Goal: Information Seeking & Learning: Learn about a topic

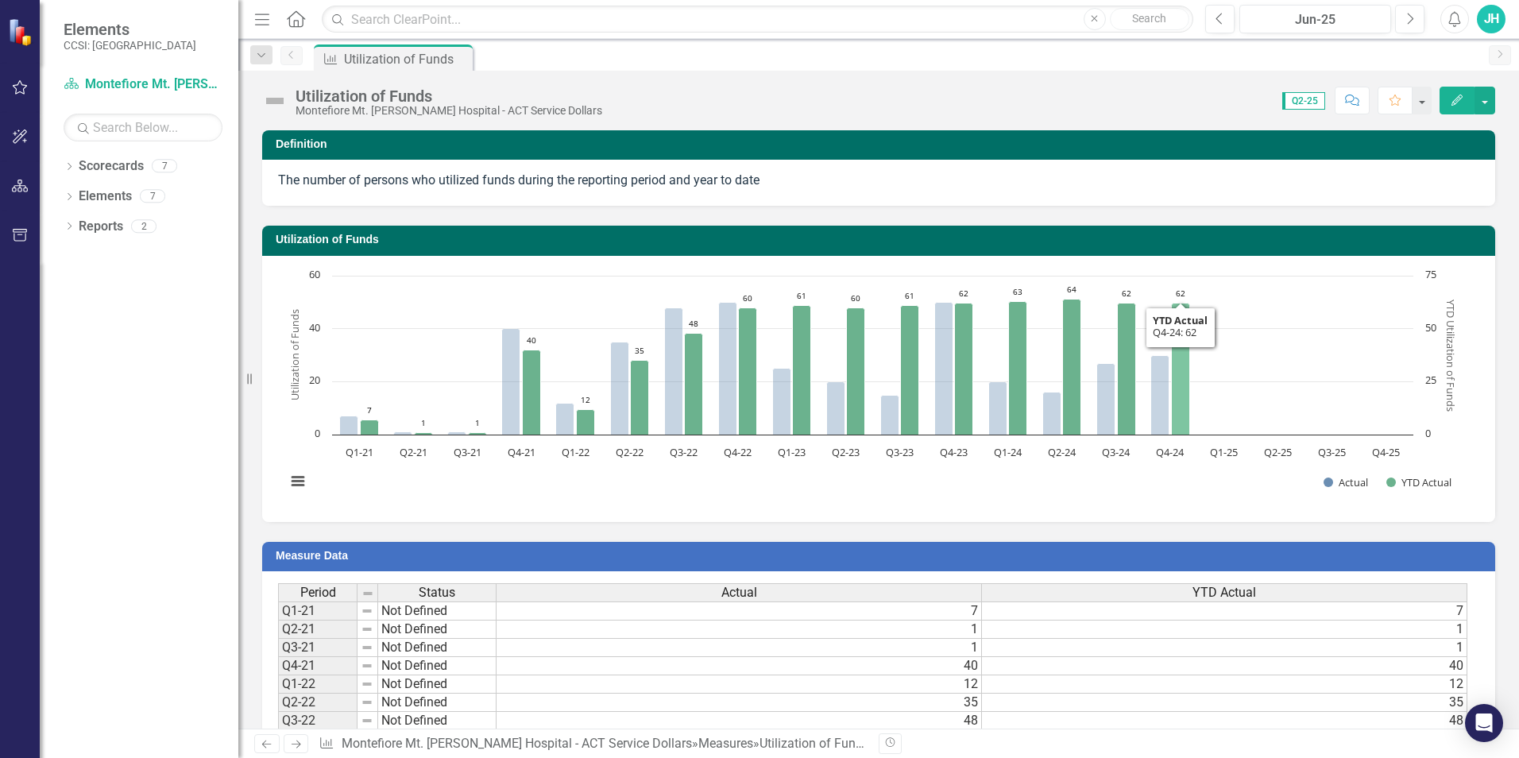
click at [1183, 427] on icon "Q4-24, 62. YTD Actual." at bounding box center [1181, 369] width 18 height 132
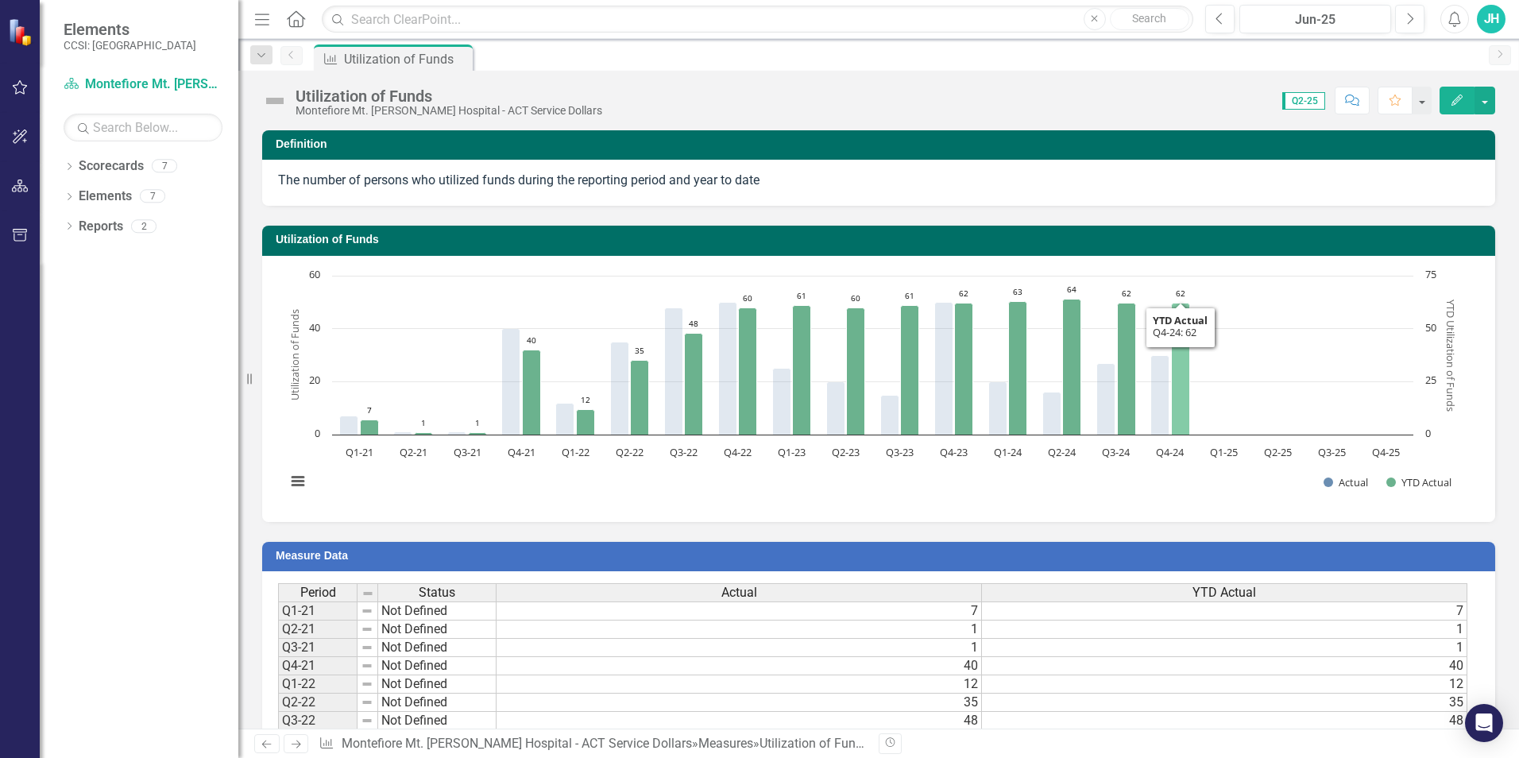
click at [1174, 426] on icon "Q4-24, 62. YTD Actual." at bounding box center [1181, 369] width 18 height 132
click at [1181, 427] on icon "Q4-24, 62. YTD Actual." at bounding box center [1181, 369] width 18 height 132
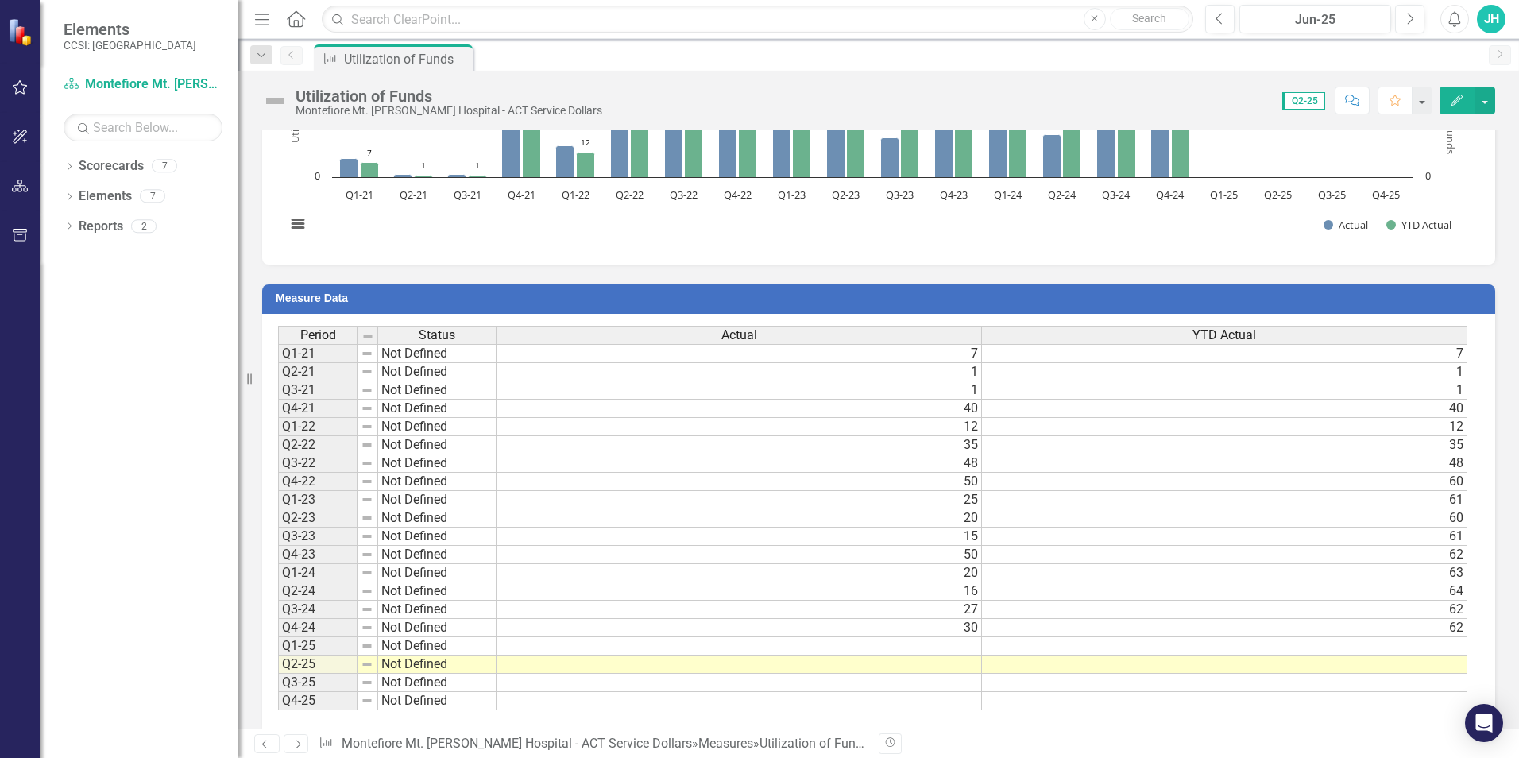
scroll to position [279, 0]
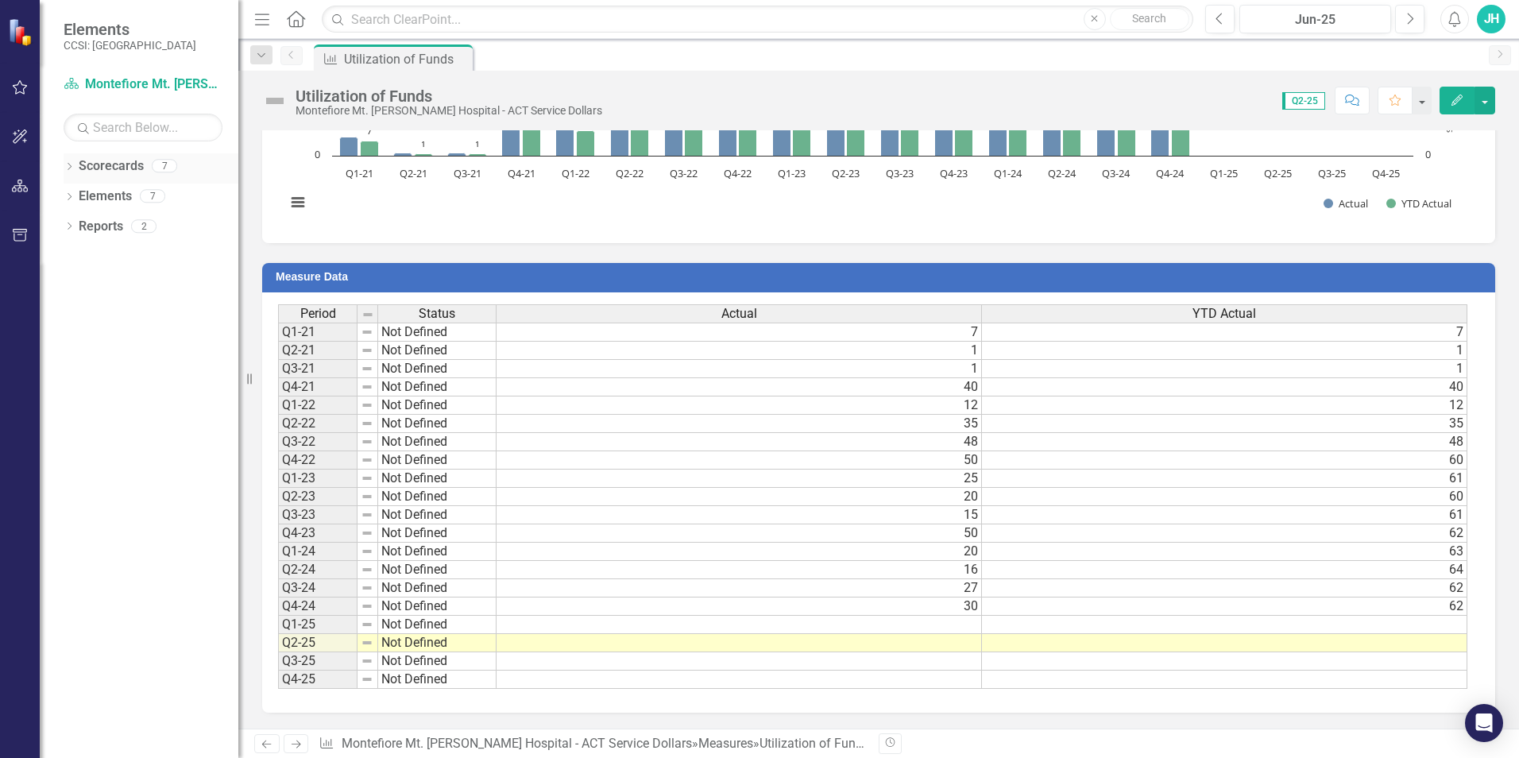
click at [164, 174] on div "Scorecards 7" at bounding box center [159, 168] width 160 height 30
click at [70, 172] on div "Dropdown" at bounding box center [69, 168] width 11 height 14
click at [70, 227] on icon "Dropdown" at bounding box center [69, 227] width 11 height 9
click at [68, 314] on icon "Dropdown" at bounding box center [69, 318] width 11 height 9
click at [79, 195] on icon at bounding box center [78, 195] width 4 height 8
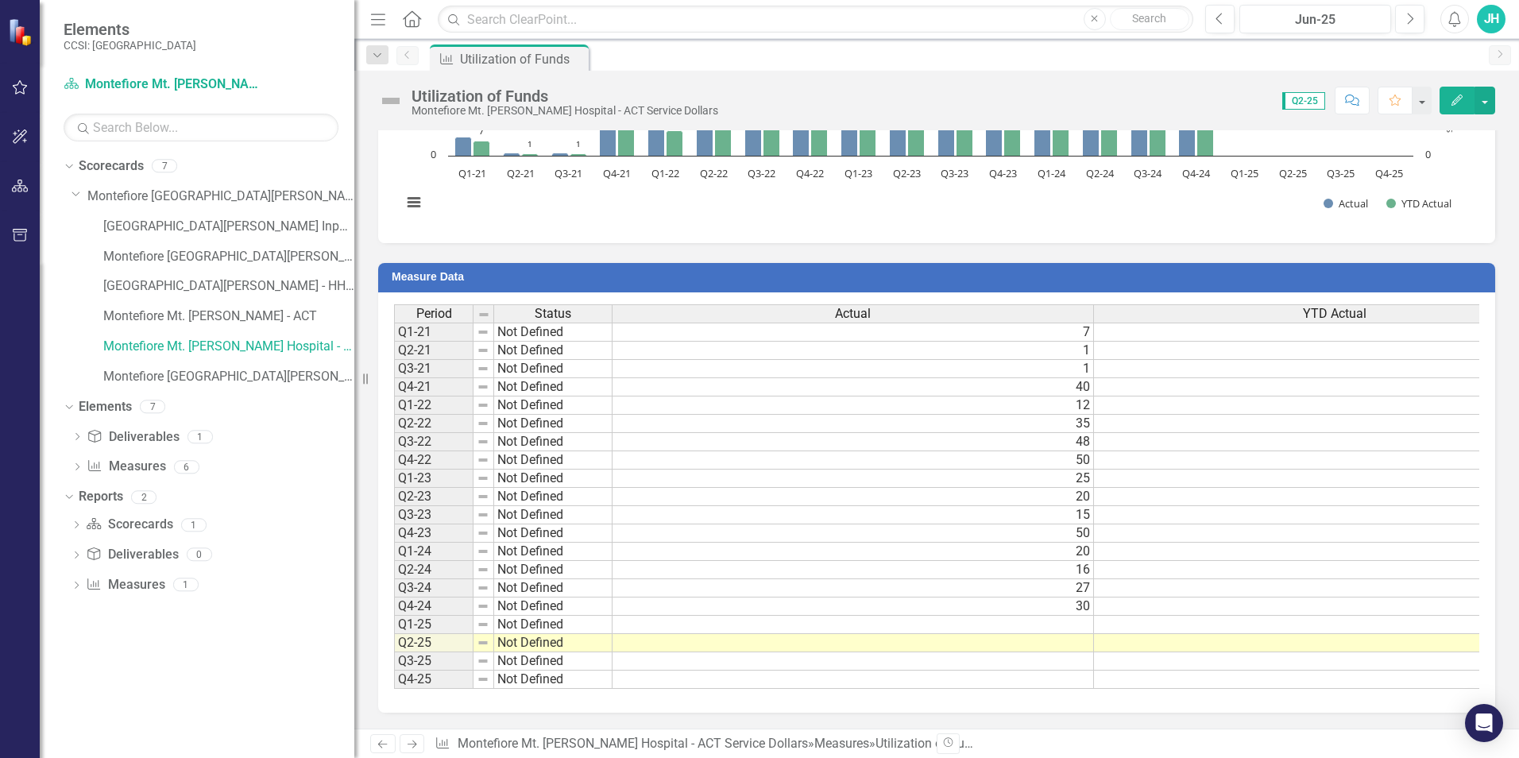
drag, startPoint x: 246, startPoint y: 359, endPoint x: 413, endPoint y: 377, distance: 167.9
click at [367, 377] on div "Resize" at bounding box center [360, 379] width 13 height 758
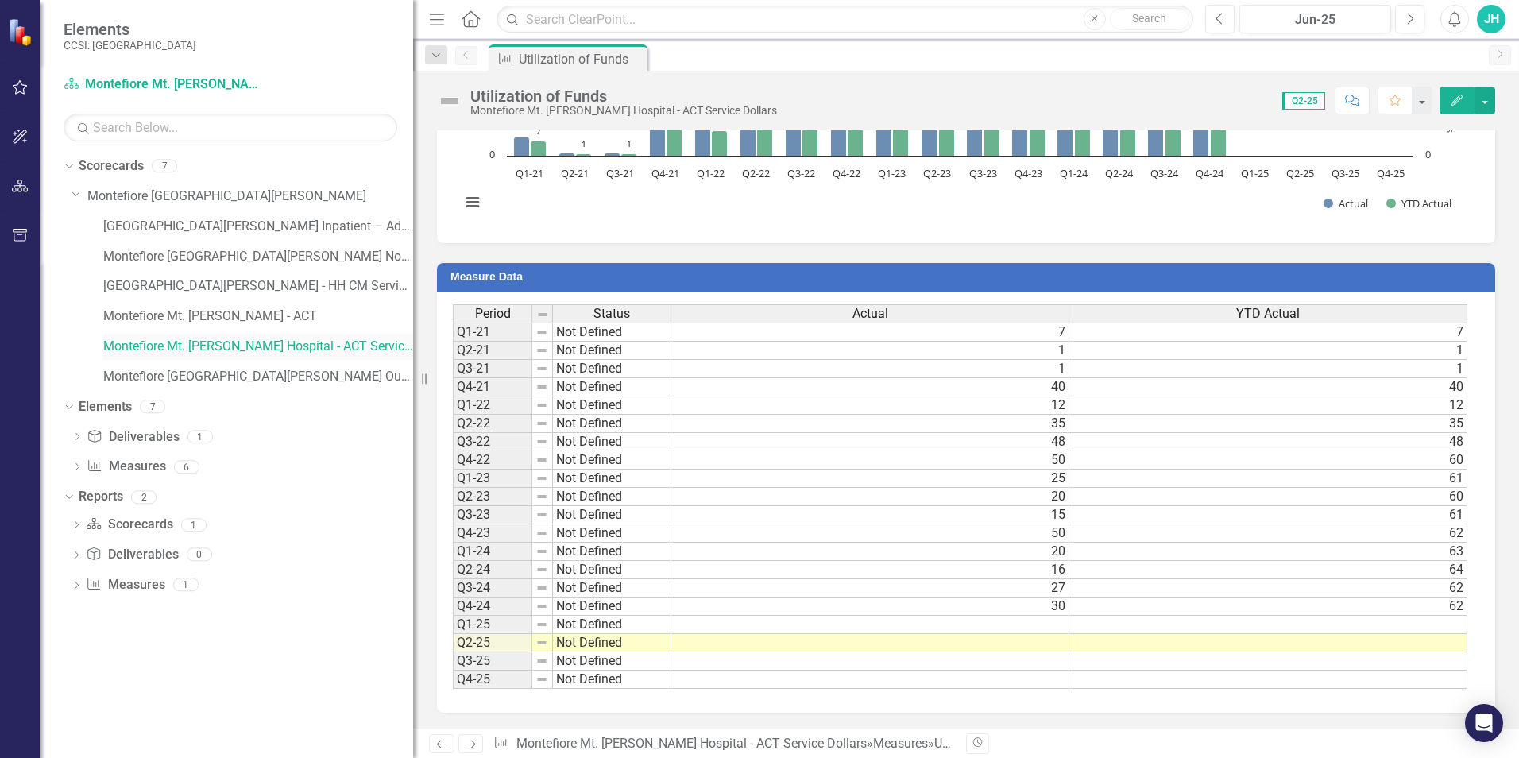
click at [281, 344] on link "Montefiore Mt. [PERSON_NAME] Hospital - ACT Service Dollars" at bounding box center [258, 347] width 310 height 18
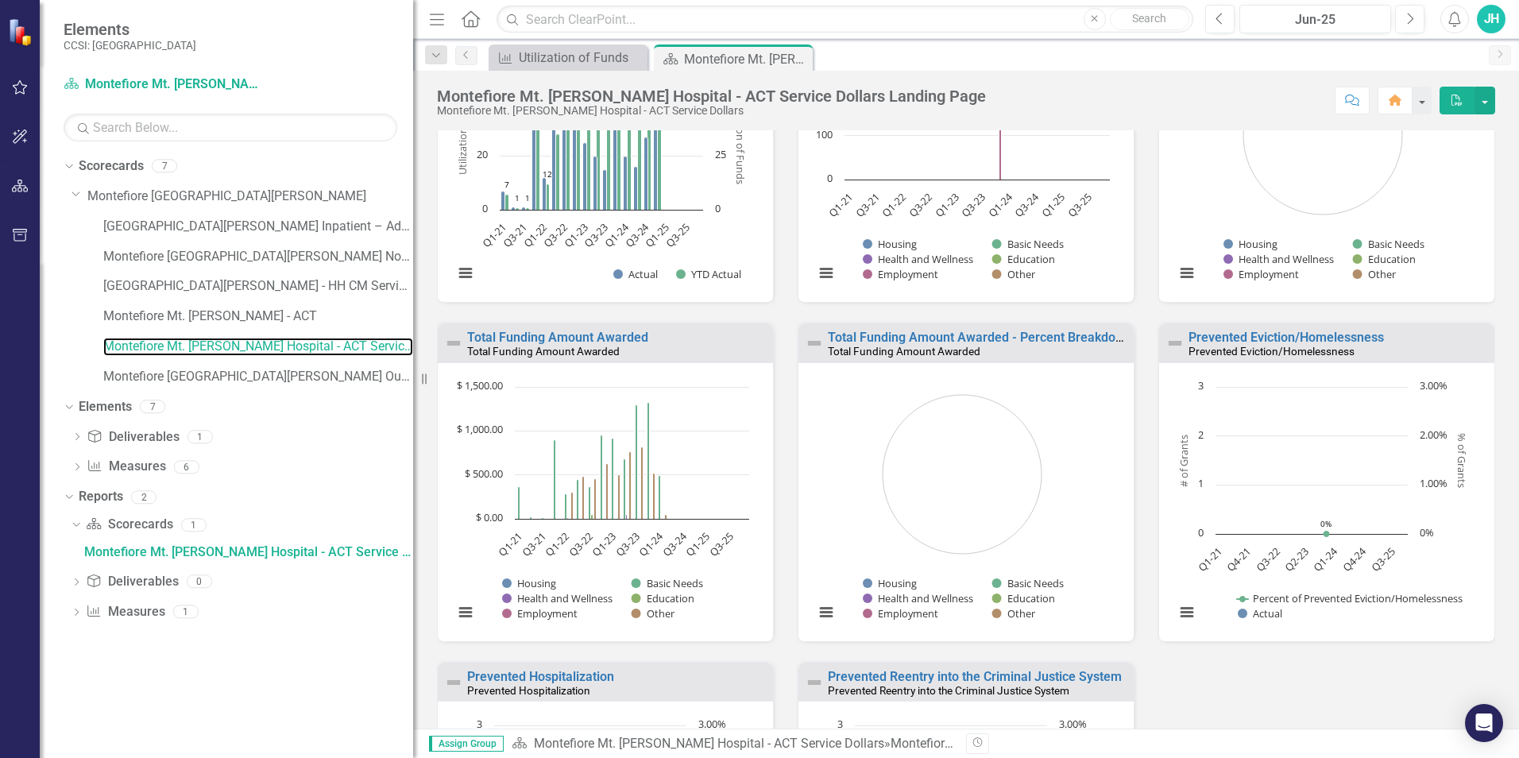
scroll to position [497, 0]
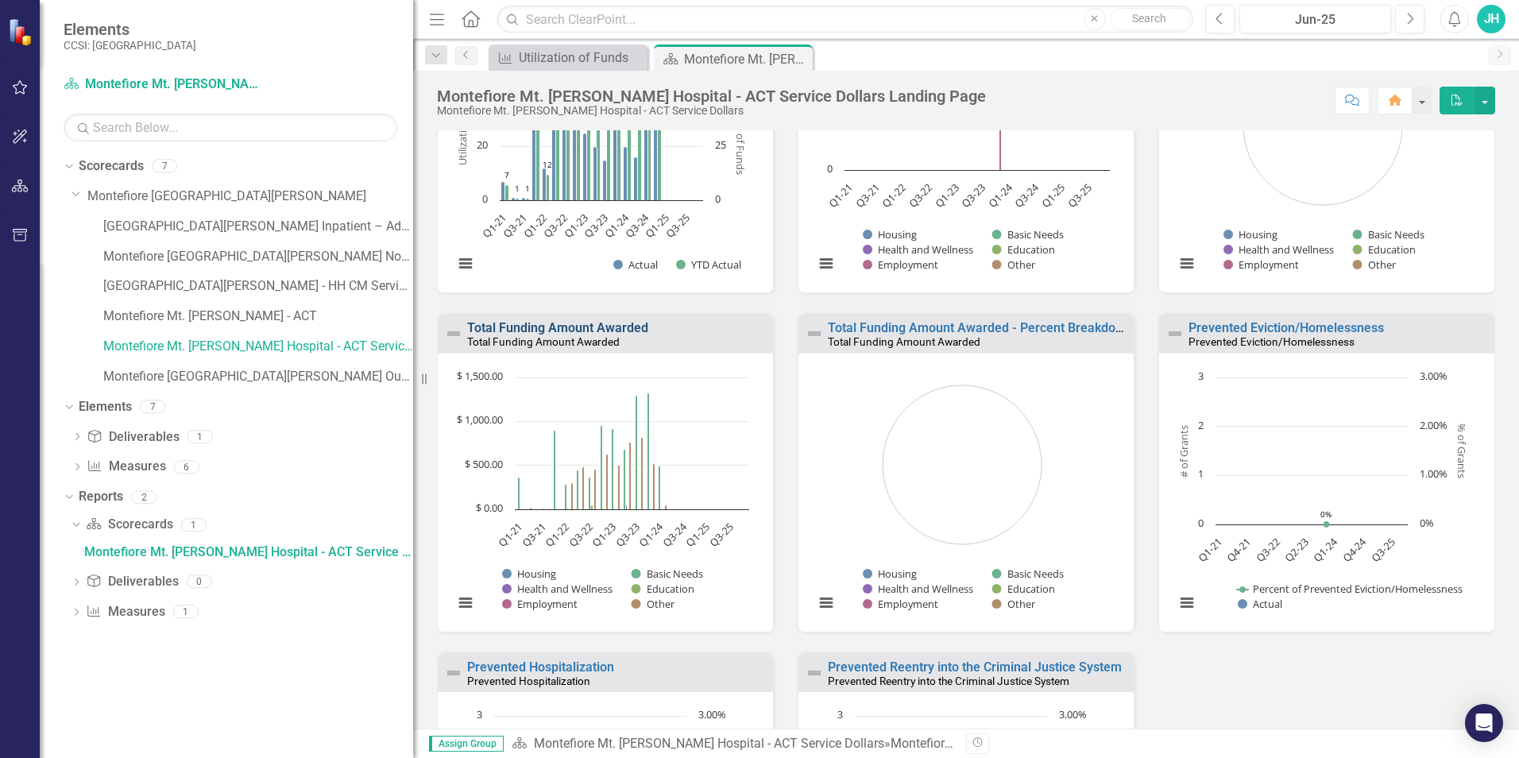
click at [576, 322] on link "Total Funding Amount Awarded" at bounding box center [557, 327] width 181 height 15
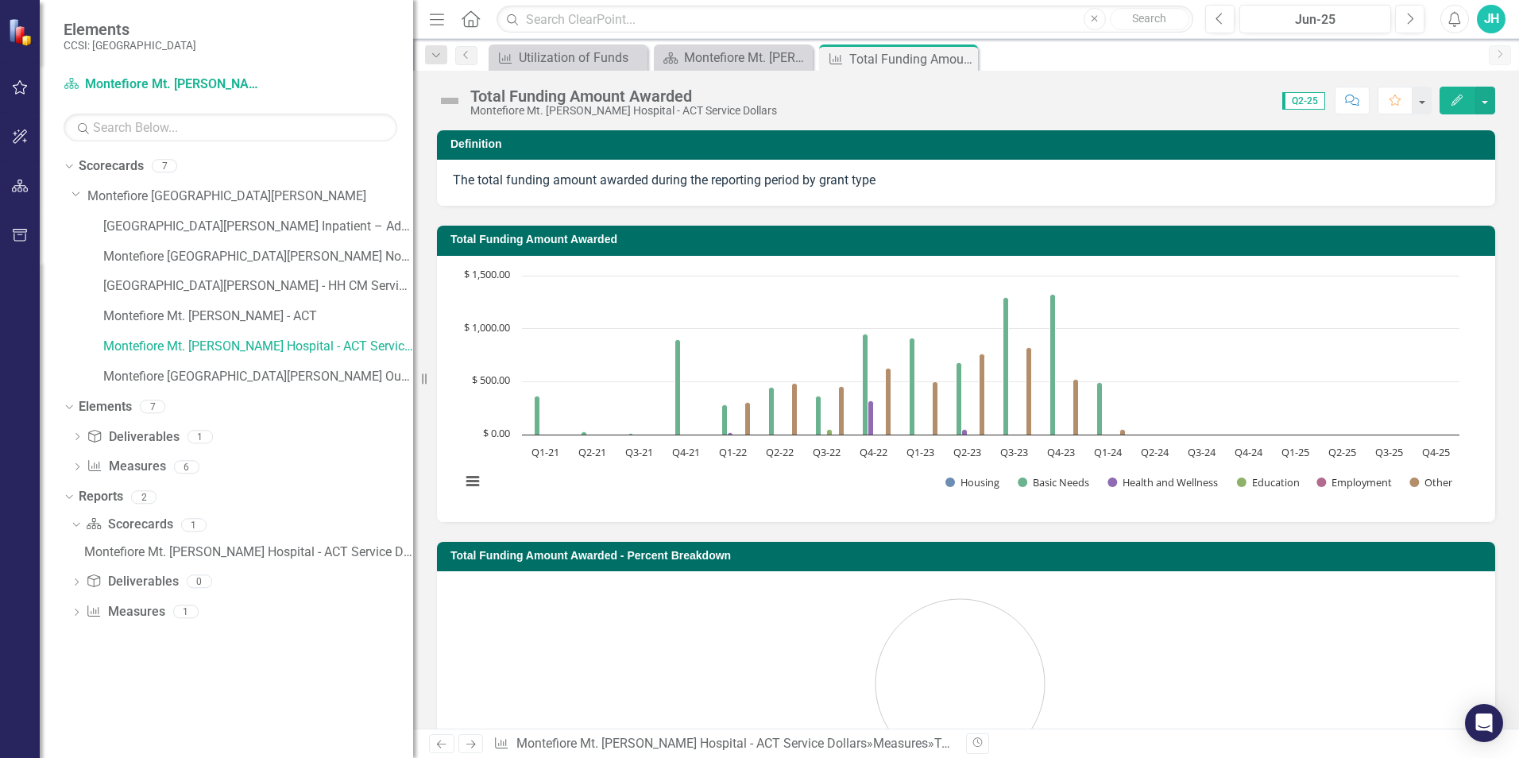
click at [1112, 451] on text "Q1-24" at bounding box center [1108, 452] width 29 height 14
click at [1120, 458] on text "Q1-24" at bounding box center [1108, 452] width 29 height 14
click at [1121, 458] on text "Q1-24" at bounding box center [1108, 452] width 29 height 14
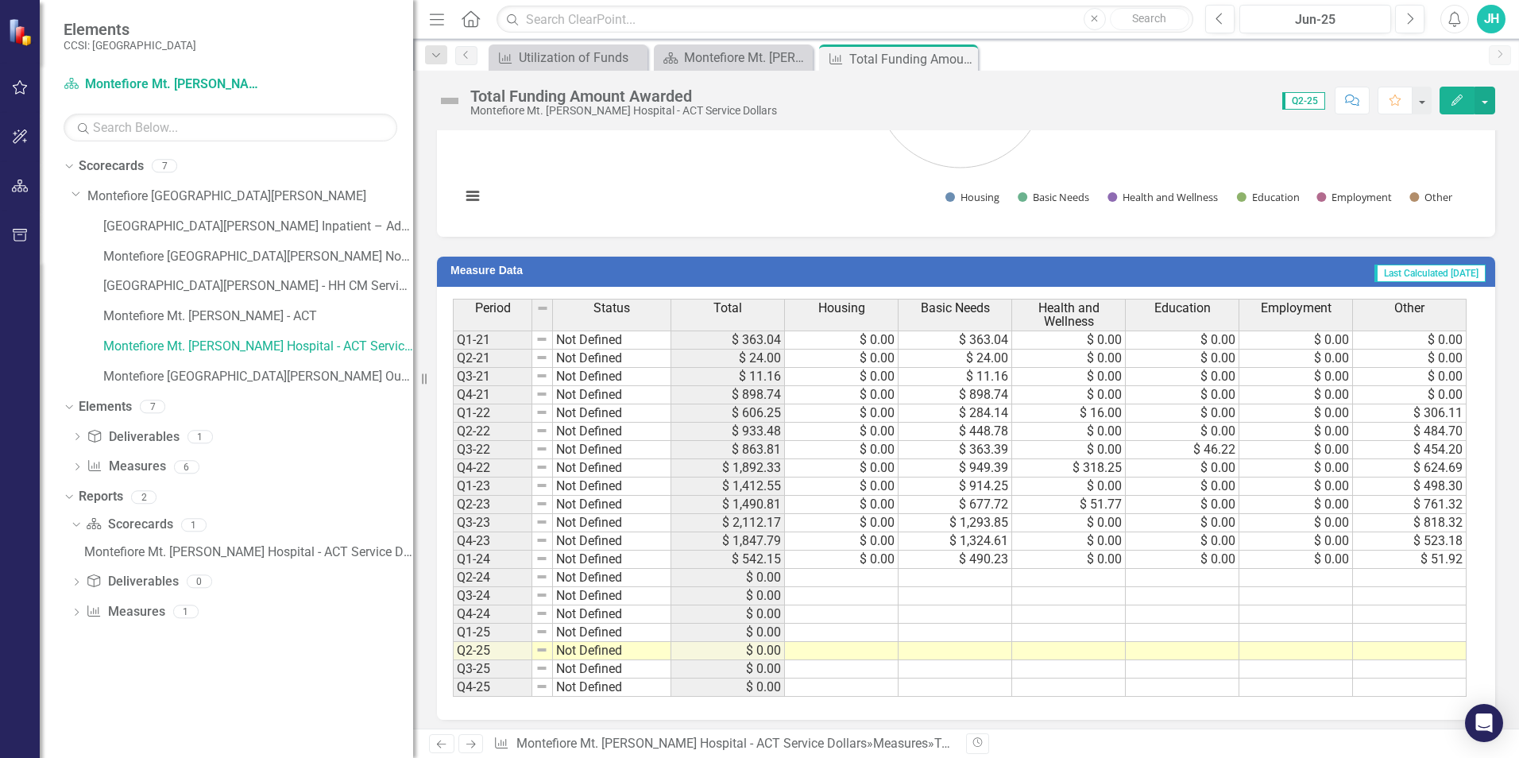
scroll to position [608, 0]
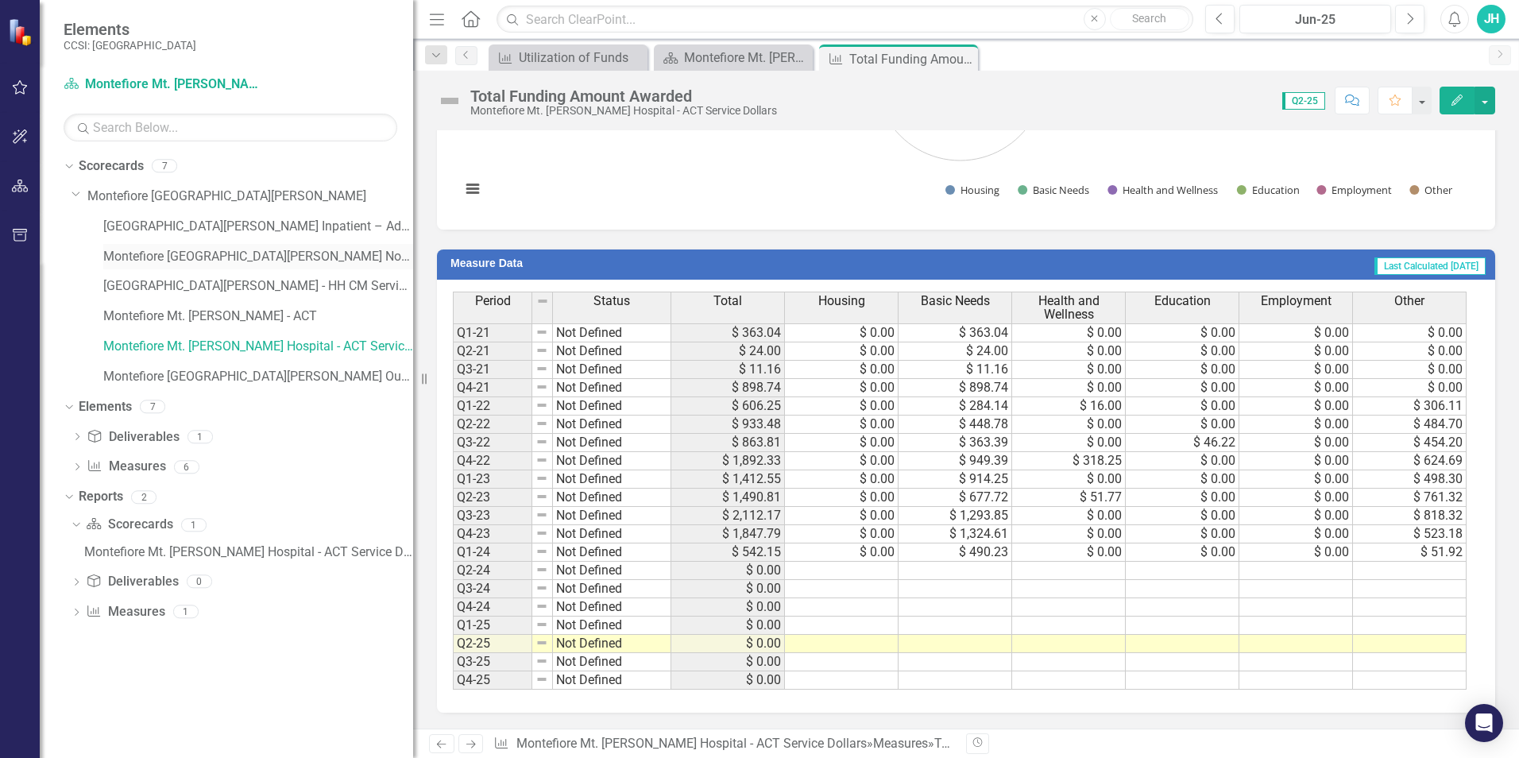
click at [343, 246] on div "Montefiore [GEOGRAPHIC_DATA][PERSON_NAME] NonMed Care Coordination" at bounding box center [258, 257] width 310 height 26
click at [341, 254] on link "Montefiore [GEOGRAPHIC_DATA][PERSON_NAME] NonMed Care Coordination" at bounding box center [258, 257] width 310 height 18
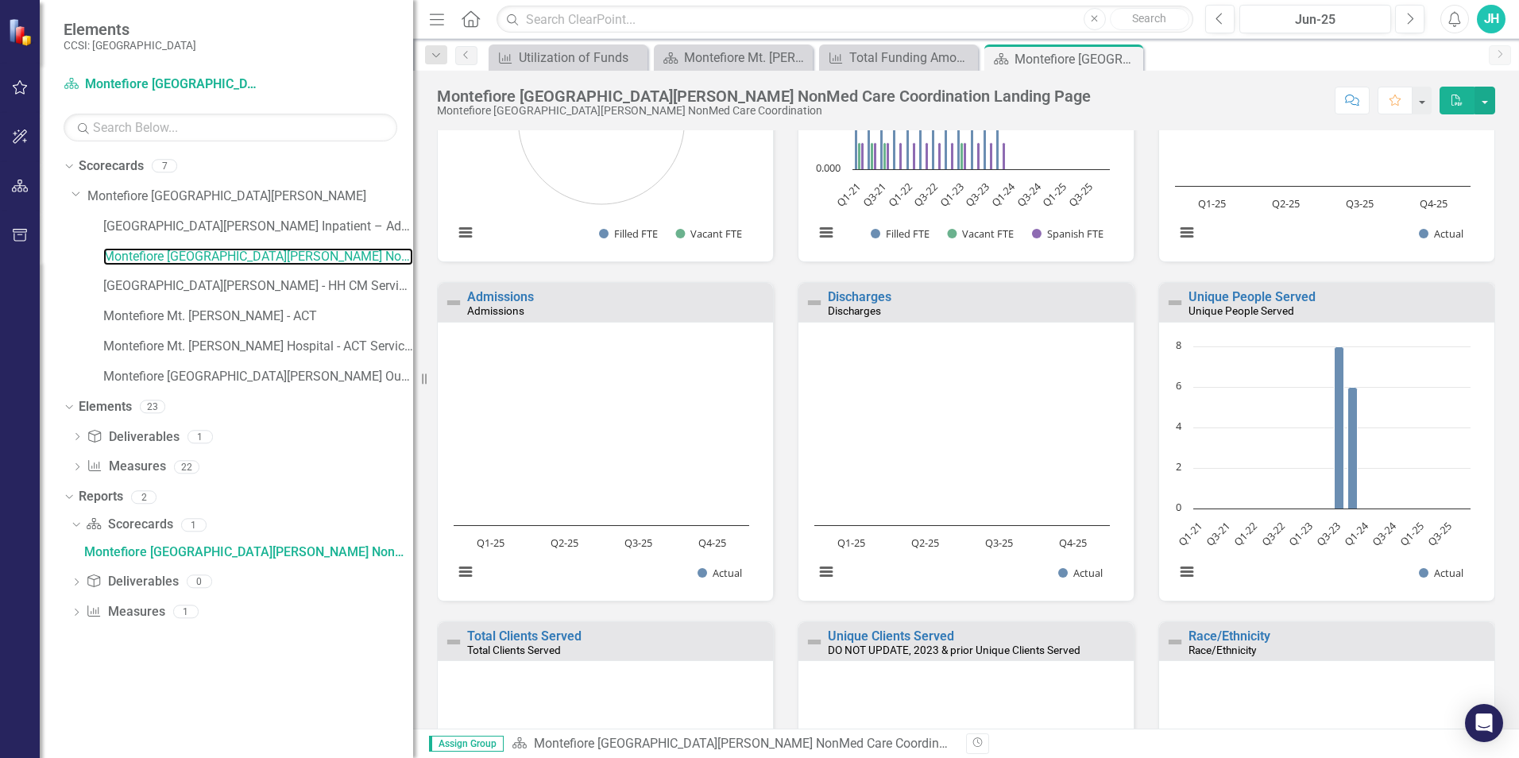
scroll to position [556, 0]
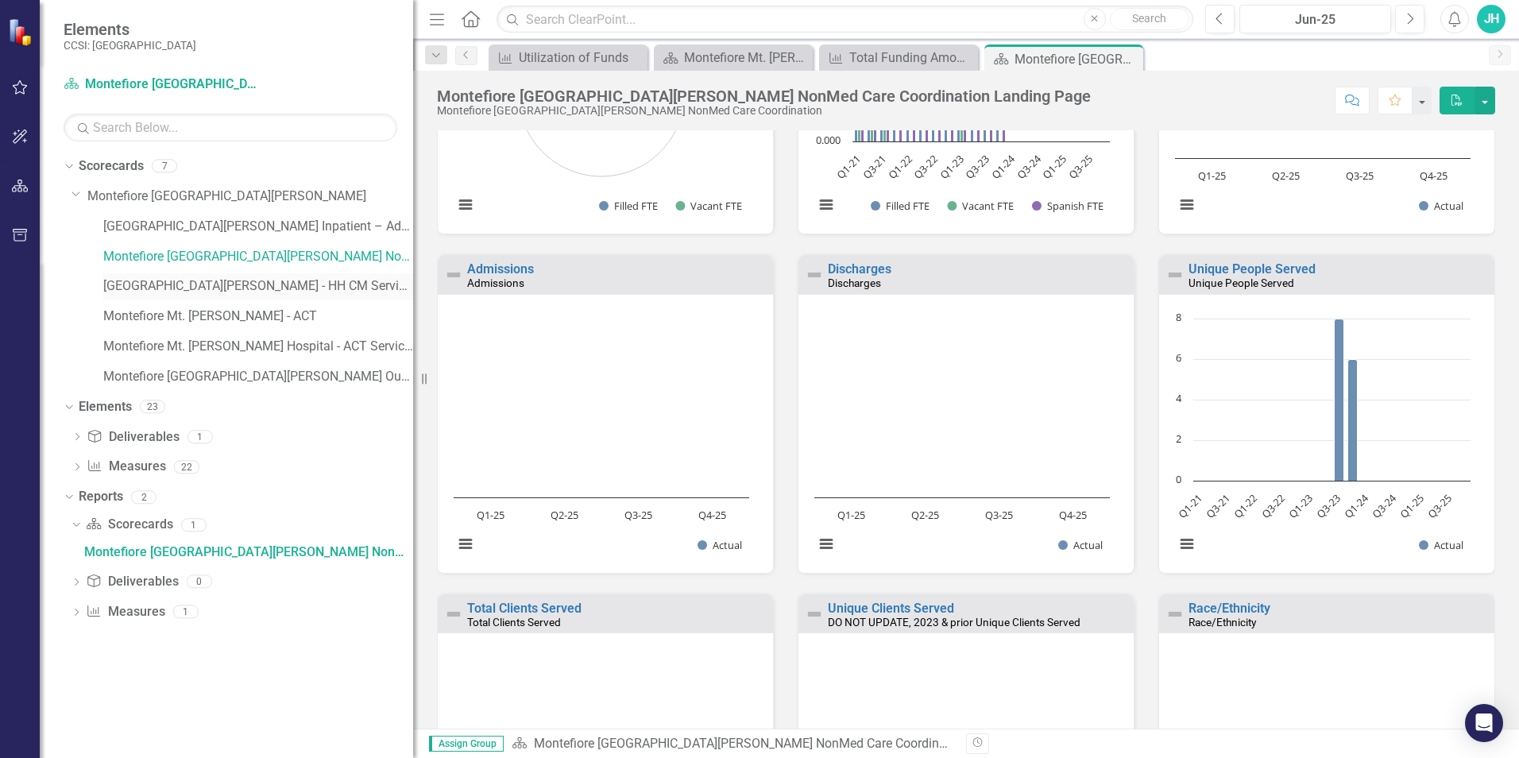
click at [331, 281] on link "[GEOGRAPHIC_DATA][PERSON_NAME] - HH CM Service Dollars" at bounding box center [258, 286] width 310 height 18
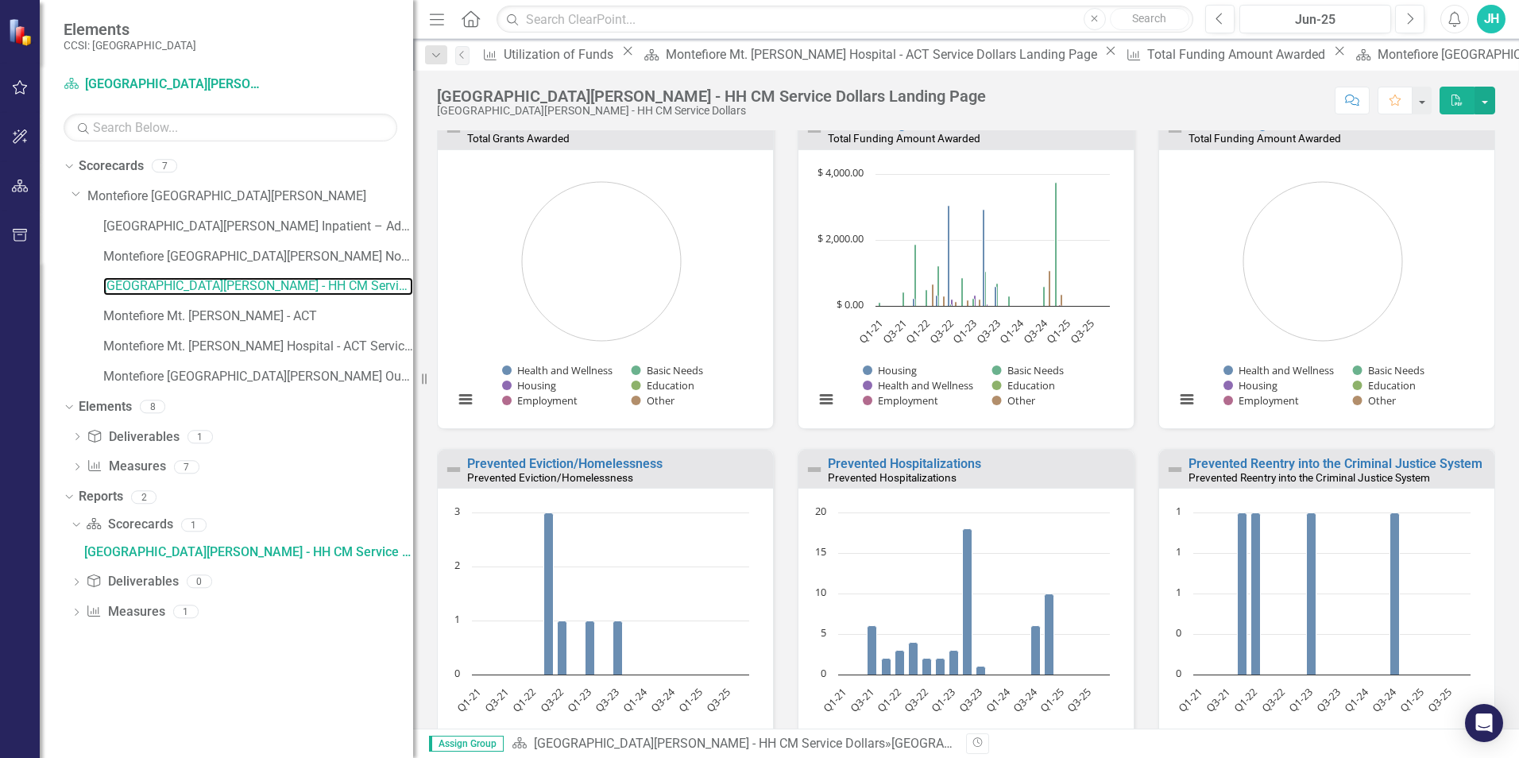
scroll to position [815, 0]
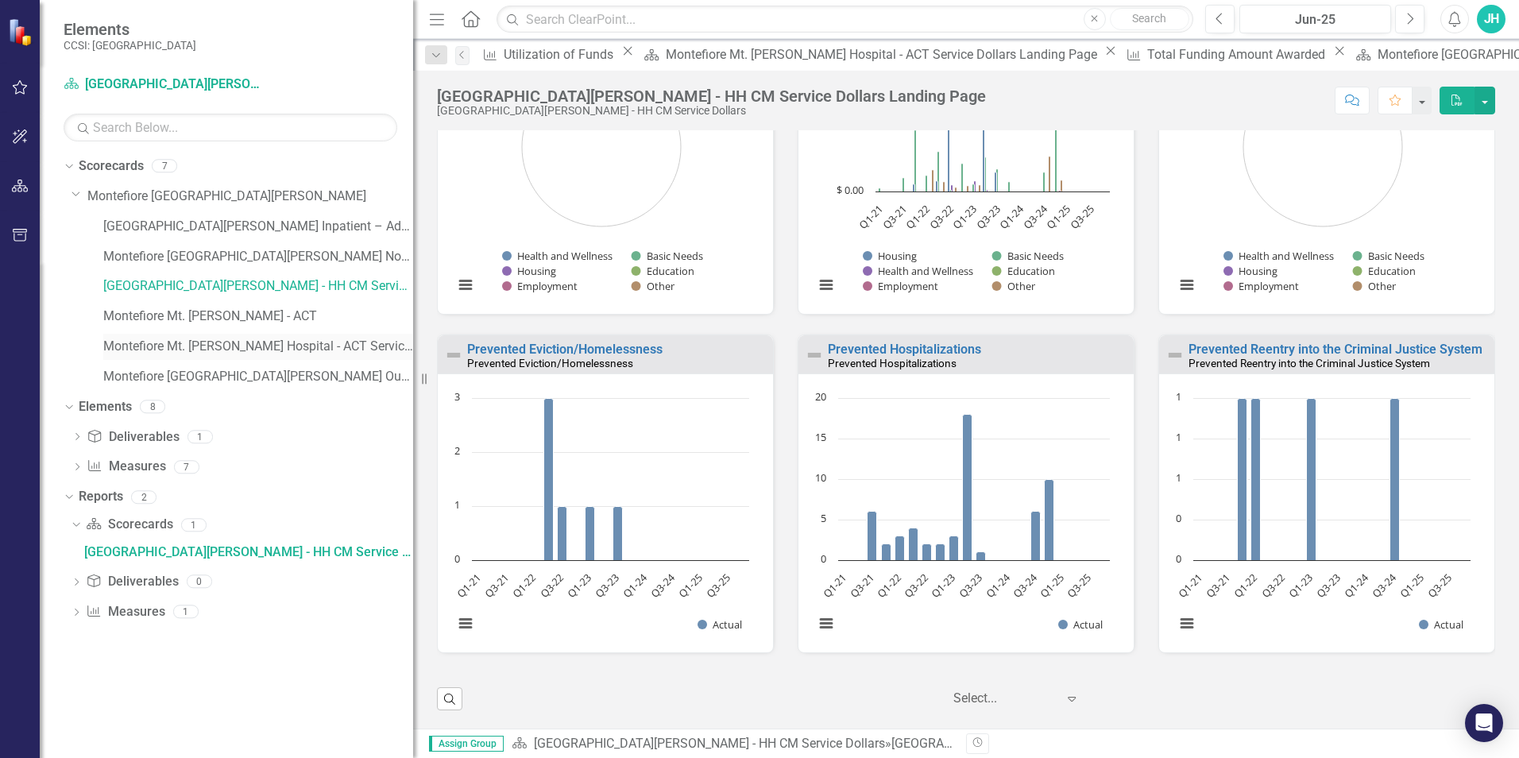
drag, startPoint x: 281, startPoint y: 348, endPoint x: 291, endPoint y: 344, distance: 10.3
click at [281, 350] on link "Montefiore Mt. [PERSON_NAME] Hospital - ACT Service Dollars" at bounding box center [258, 347] width 310 height 18
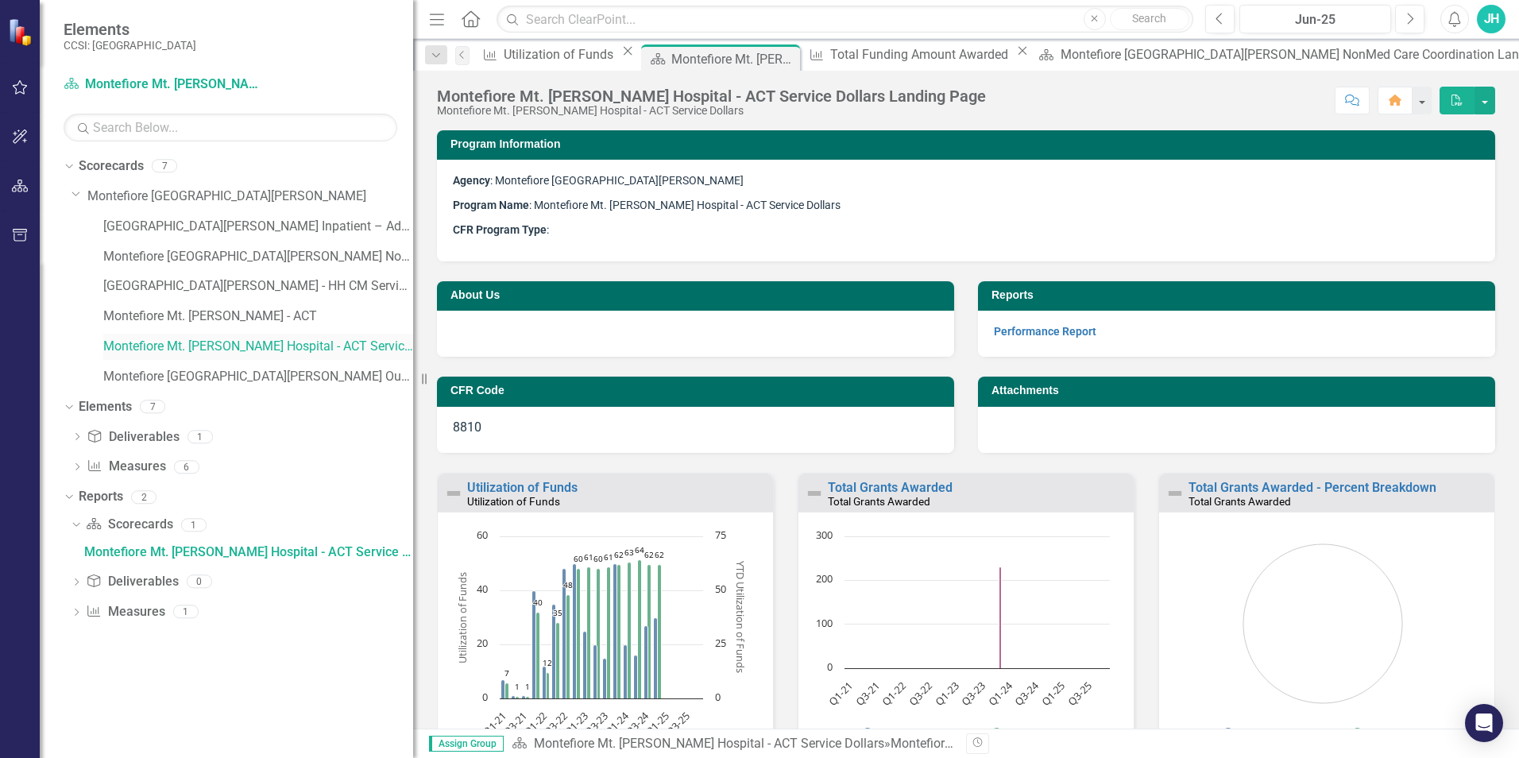
click at [325, 343] on link "Montefiore Mt. [PERSON_NAME] Hospital - ACT Service Dollars" at bounding box center [258, 347] width 310 height 18
click at [352, 346] on link "Montefiore Mt. [PERSON_NAME] Hospital - ACT Service Dollars" at bounding box center [258, 347] width 310 height 18
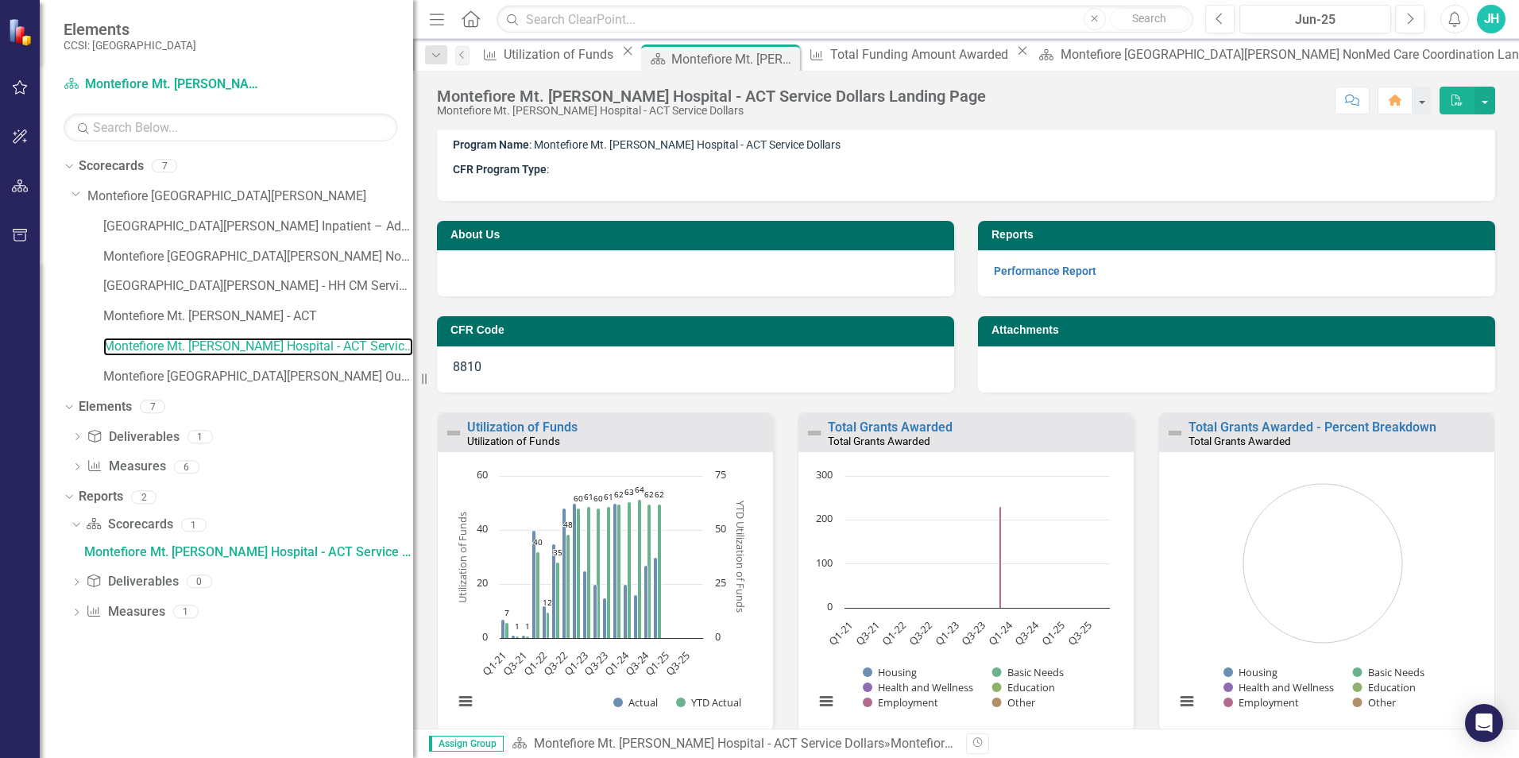
scroll to position [238, 0]
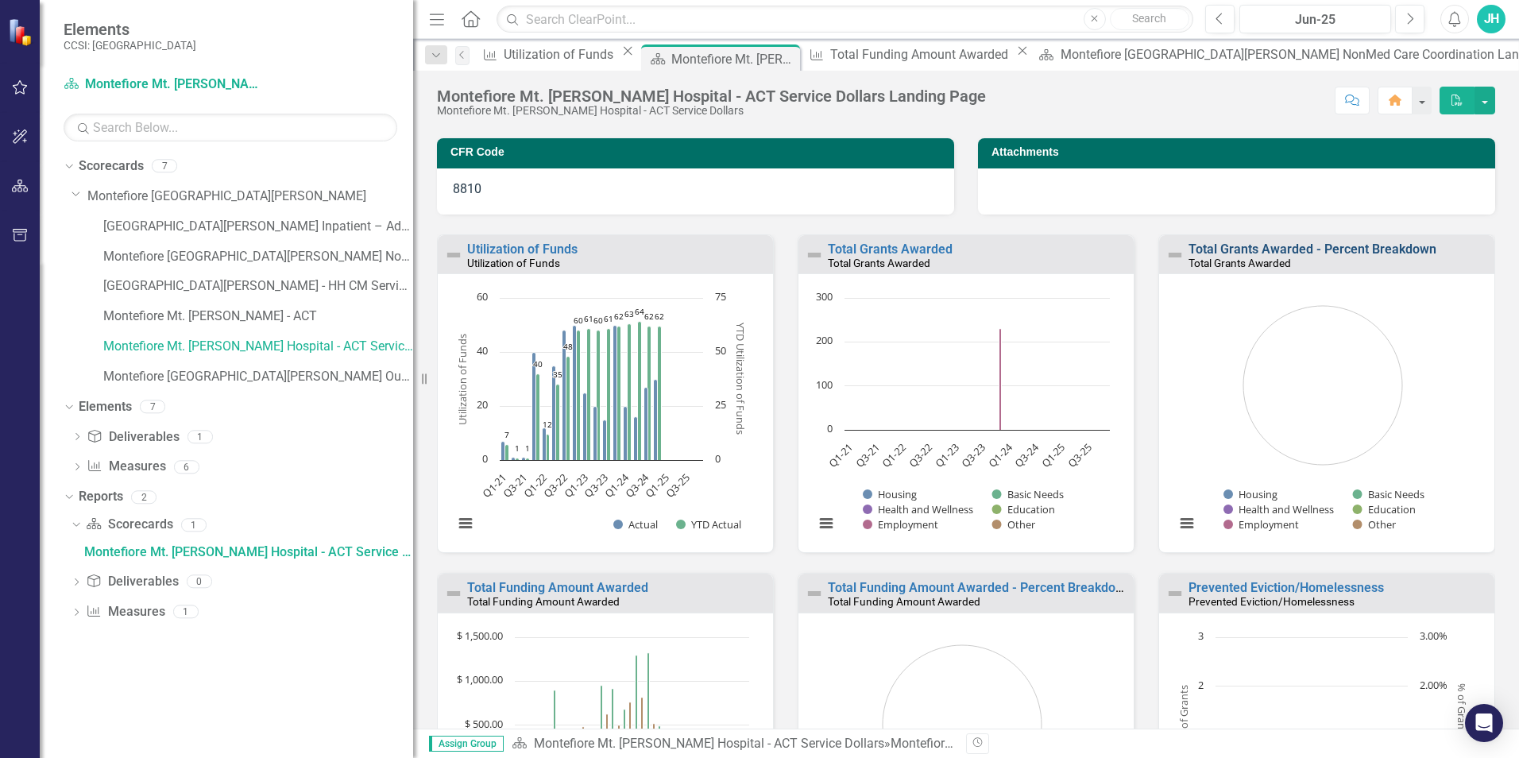
click at [1276, 248] on link "Total Grants Awarded - Percent Breakdown" at bounding box center [1313, 249] width 248 height 15
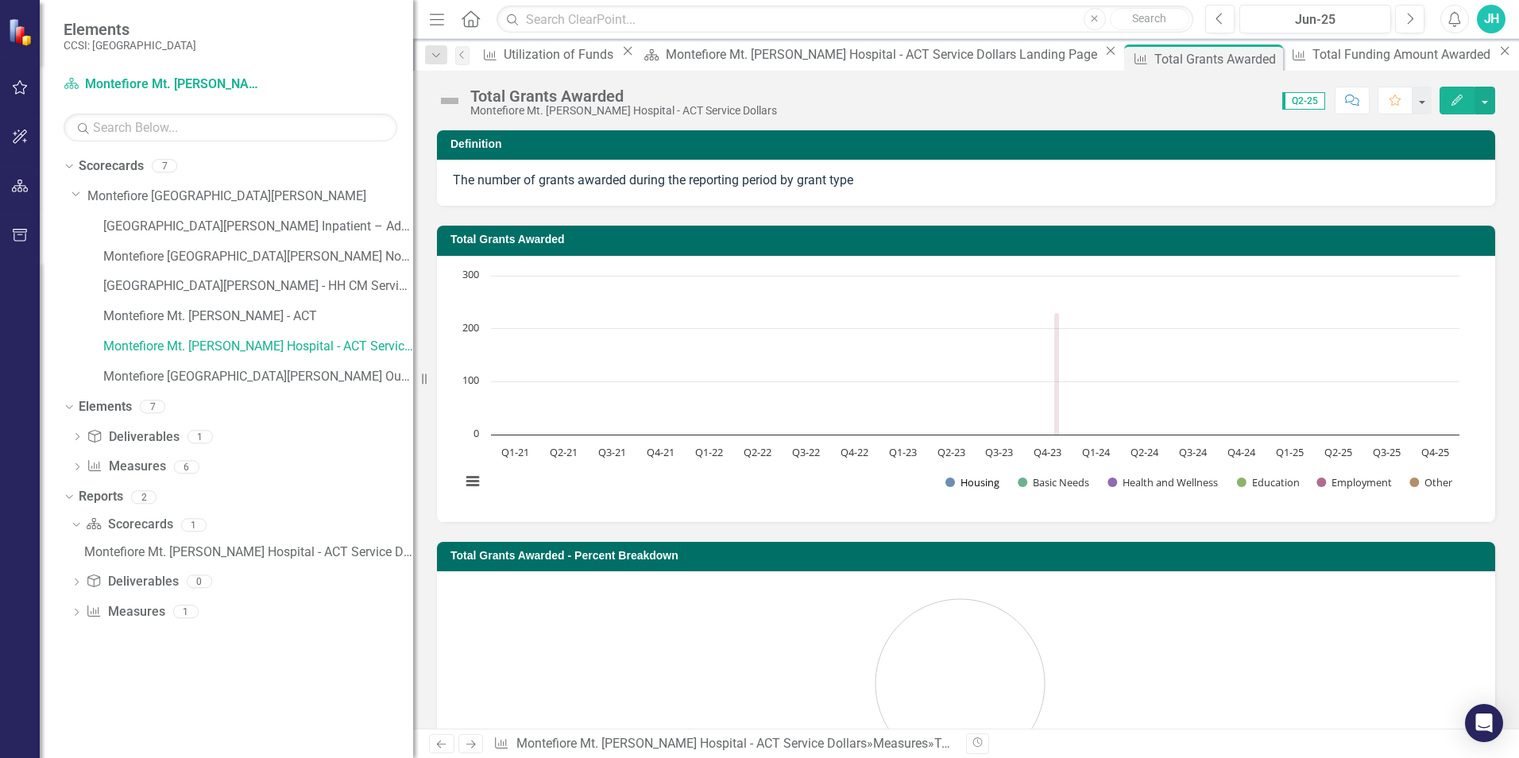
click at [977, 484] on button "Show Housing" at bounding box center [973, 482] width 55 height 14
click at [1049, 482] on button "Show Basic Needs" at bounding box center [1054, 482] width 72 height 14
click at [1155, 481] on button "Show Health and Wellness" at bounding box center [1164, 482] width 112 height 14
click at [1349, 478] on button "Show Employment" at bounding box center [1354, 482] width 75 height 14
click at [373, 346] on link "Montefiore Mt. [PERSON_NAME] Hospital - ACT Service Dollars" at bounding box center [258, 347] width 310 height 18
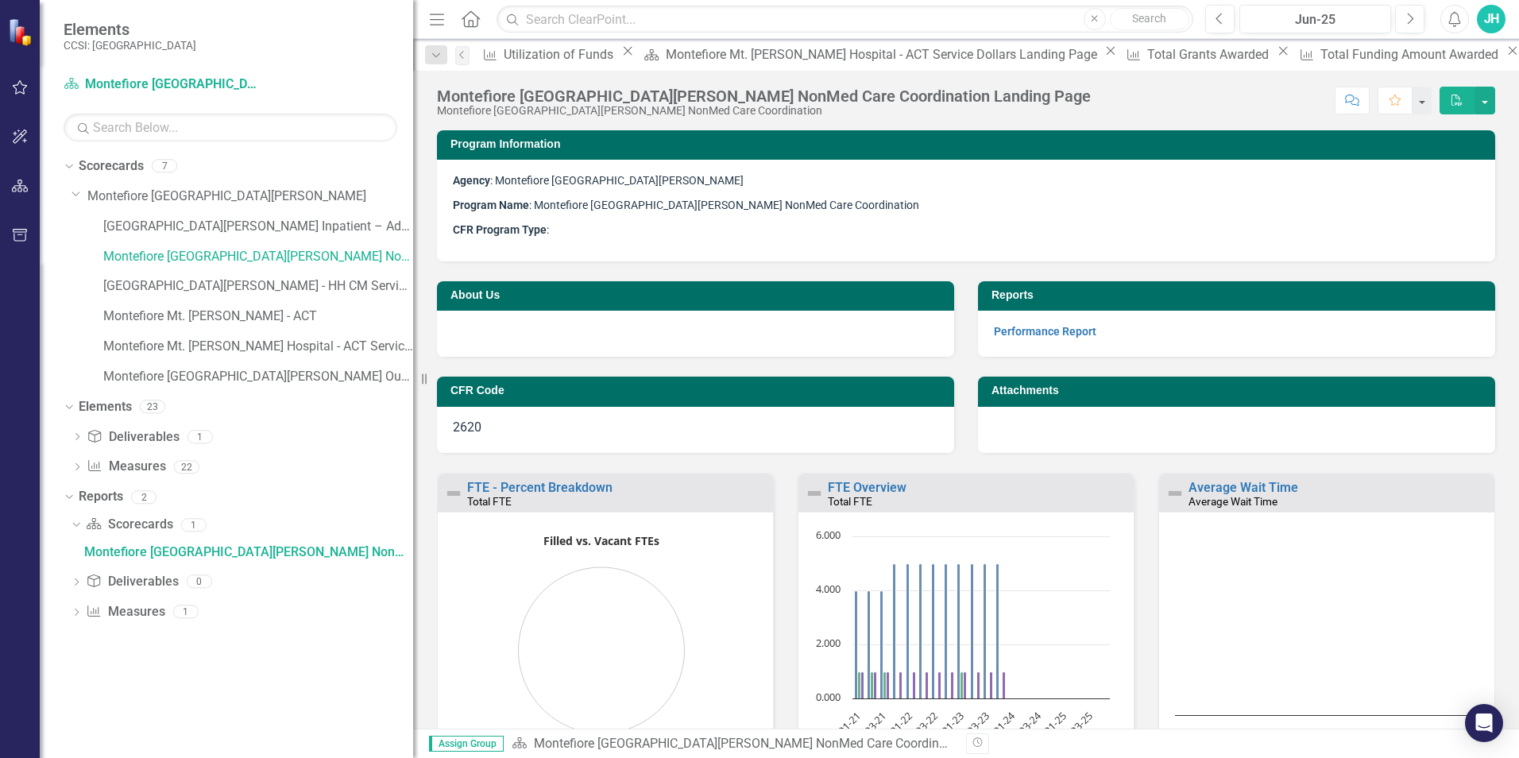
drag, startPoint x: 1297, startPoint y: 60, endPoint x: 1289, endPoint y: 62, distance: 8.3
click at [0, 0] on div "Close" at bounding box center [0, 0] width 0 height 0
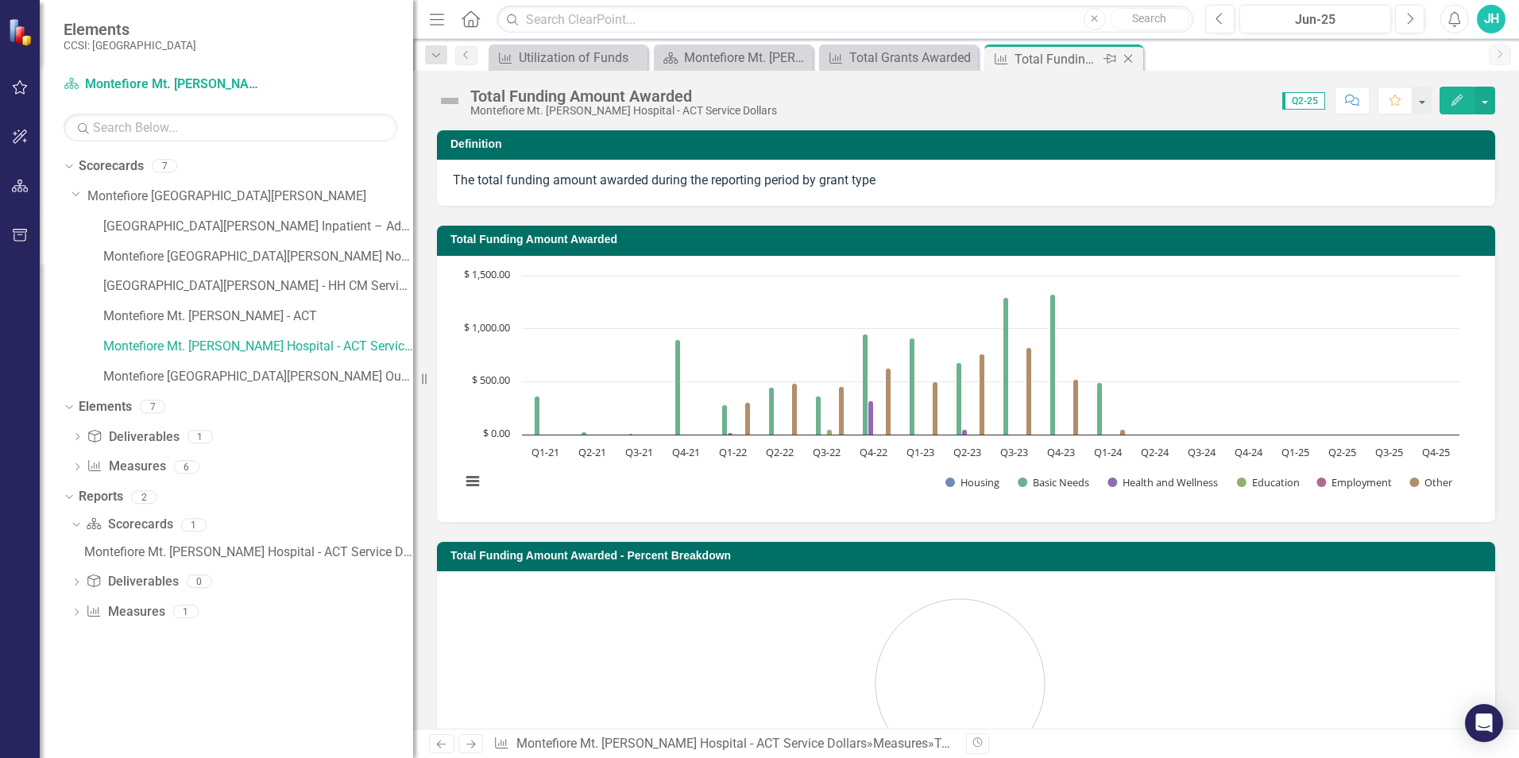
click at [1126, 59] on icon "Close" at bounding box center [1128, 58] width 16 height 13
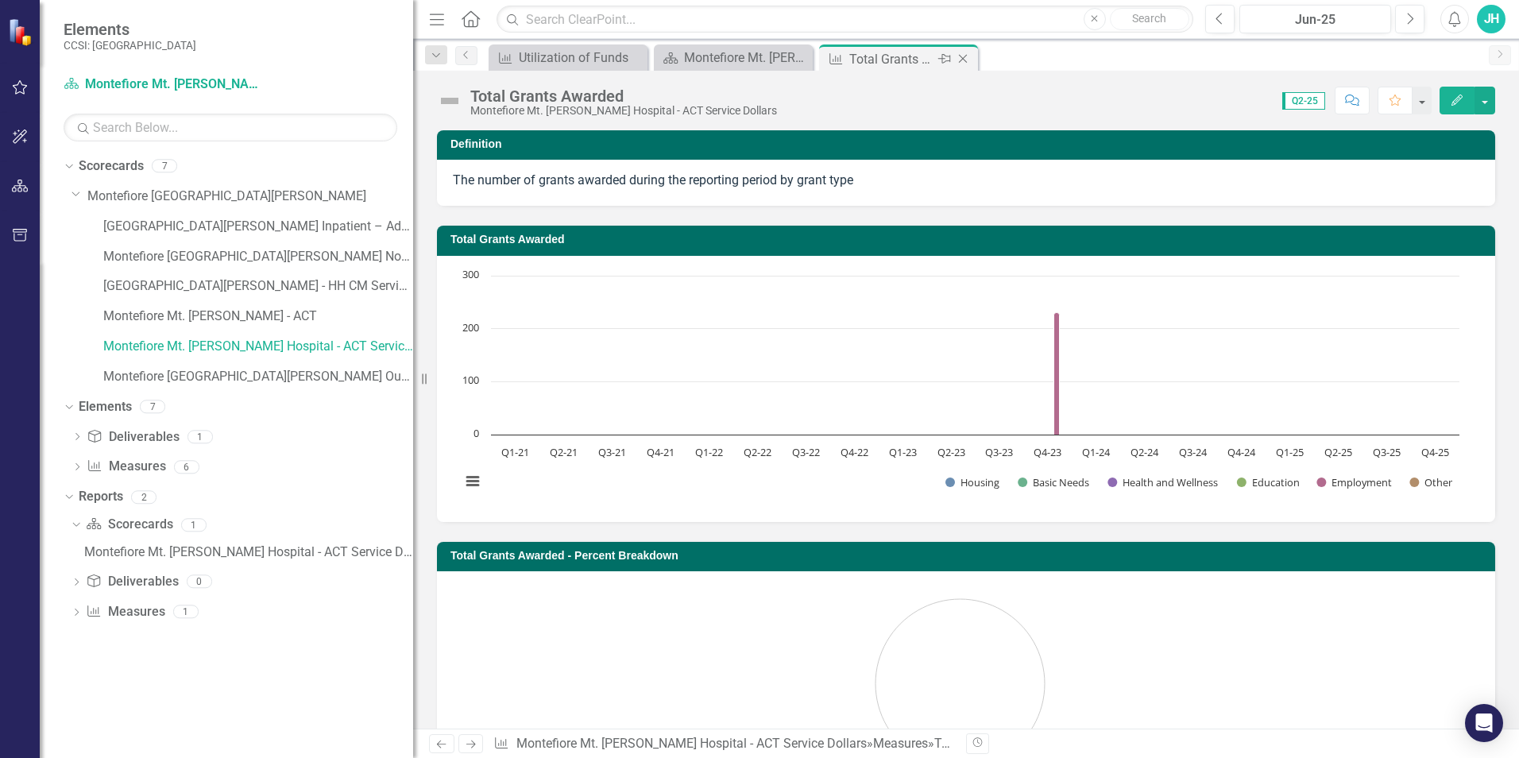
click at [969, 56] on icon "Close" at bounding box center [963, 58] width 16 height 13
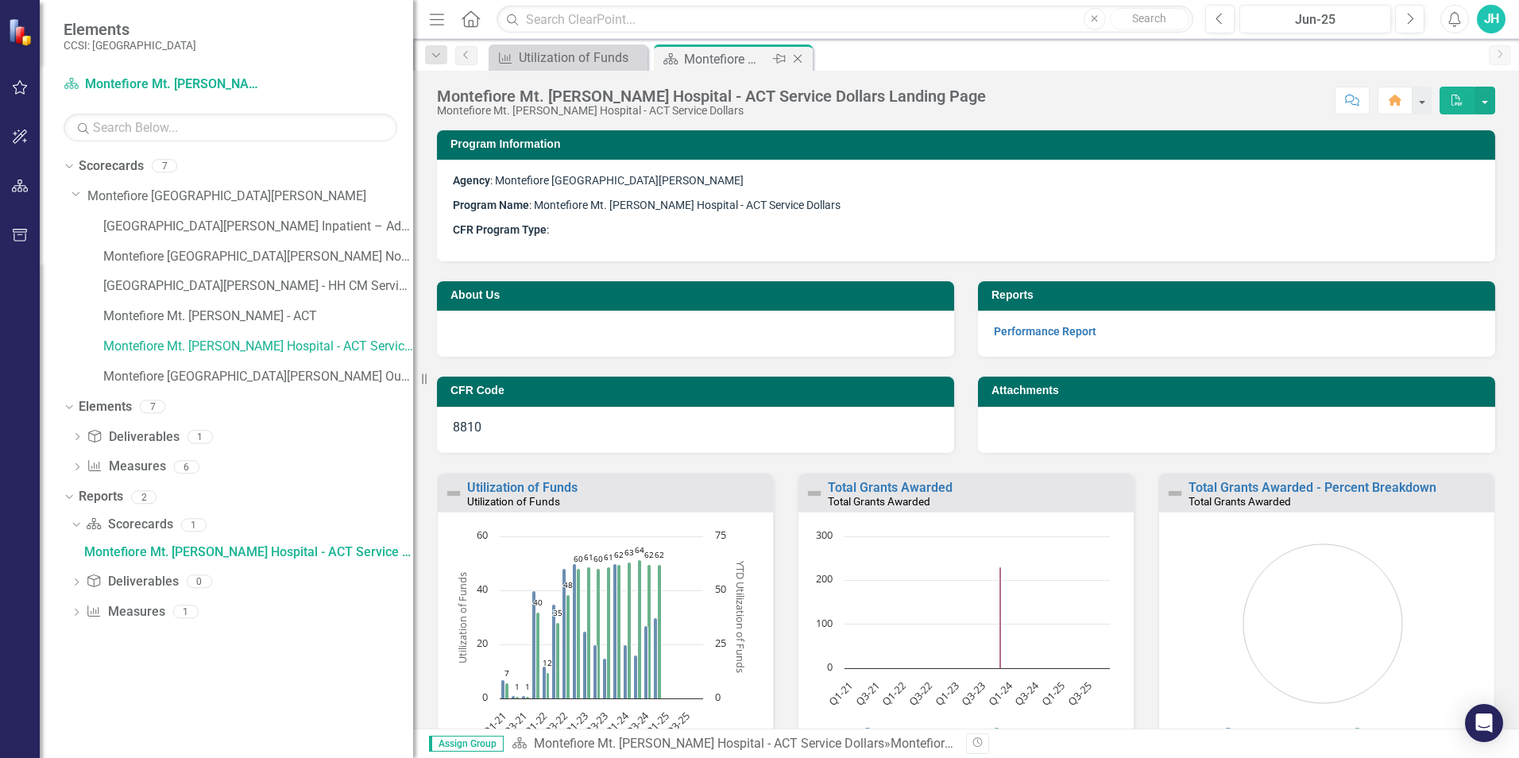
click at [799, 56] on icon "Close" at bounding box center [798, 58] width 16 height 13
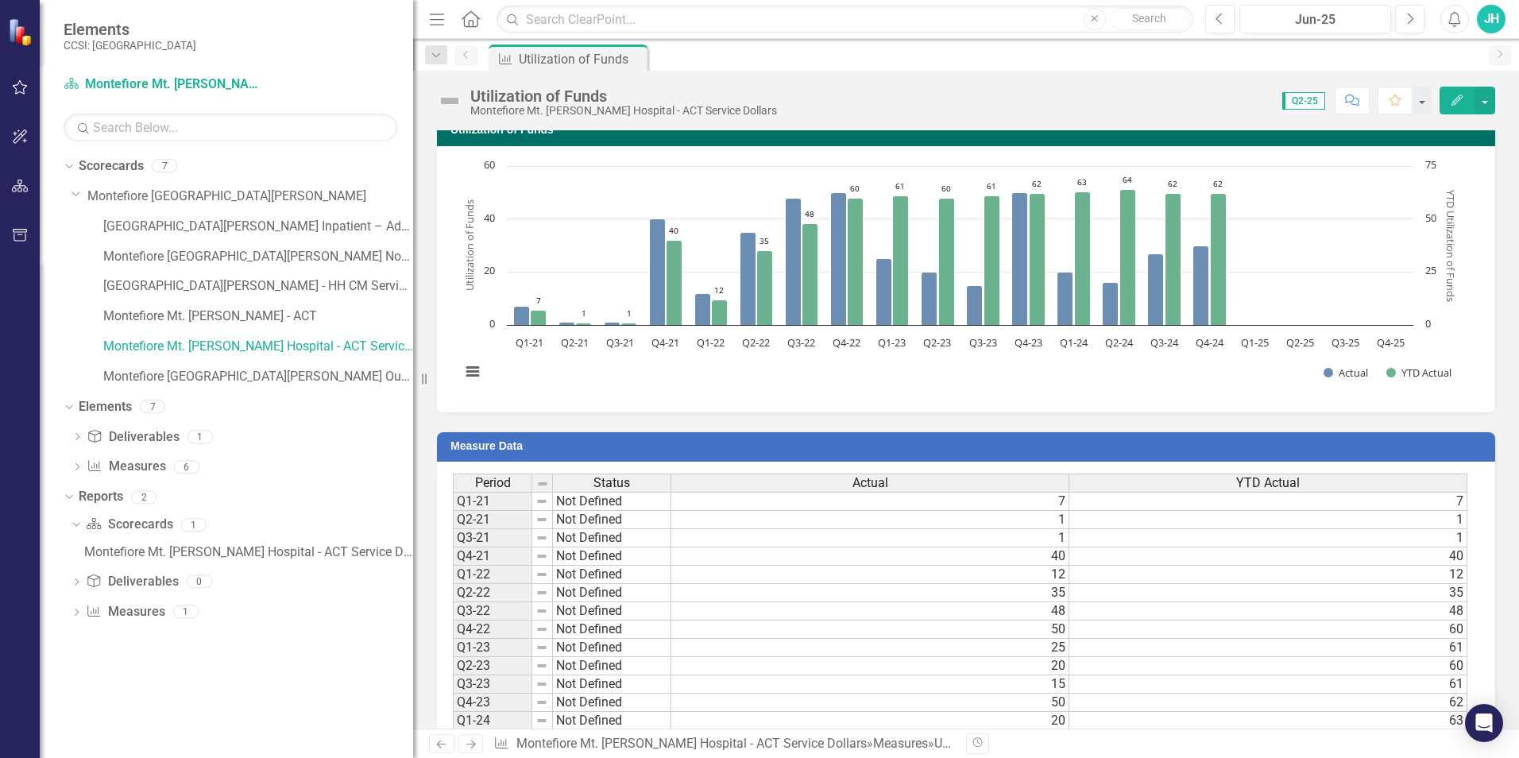
scroll to position [279, 0]
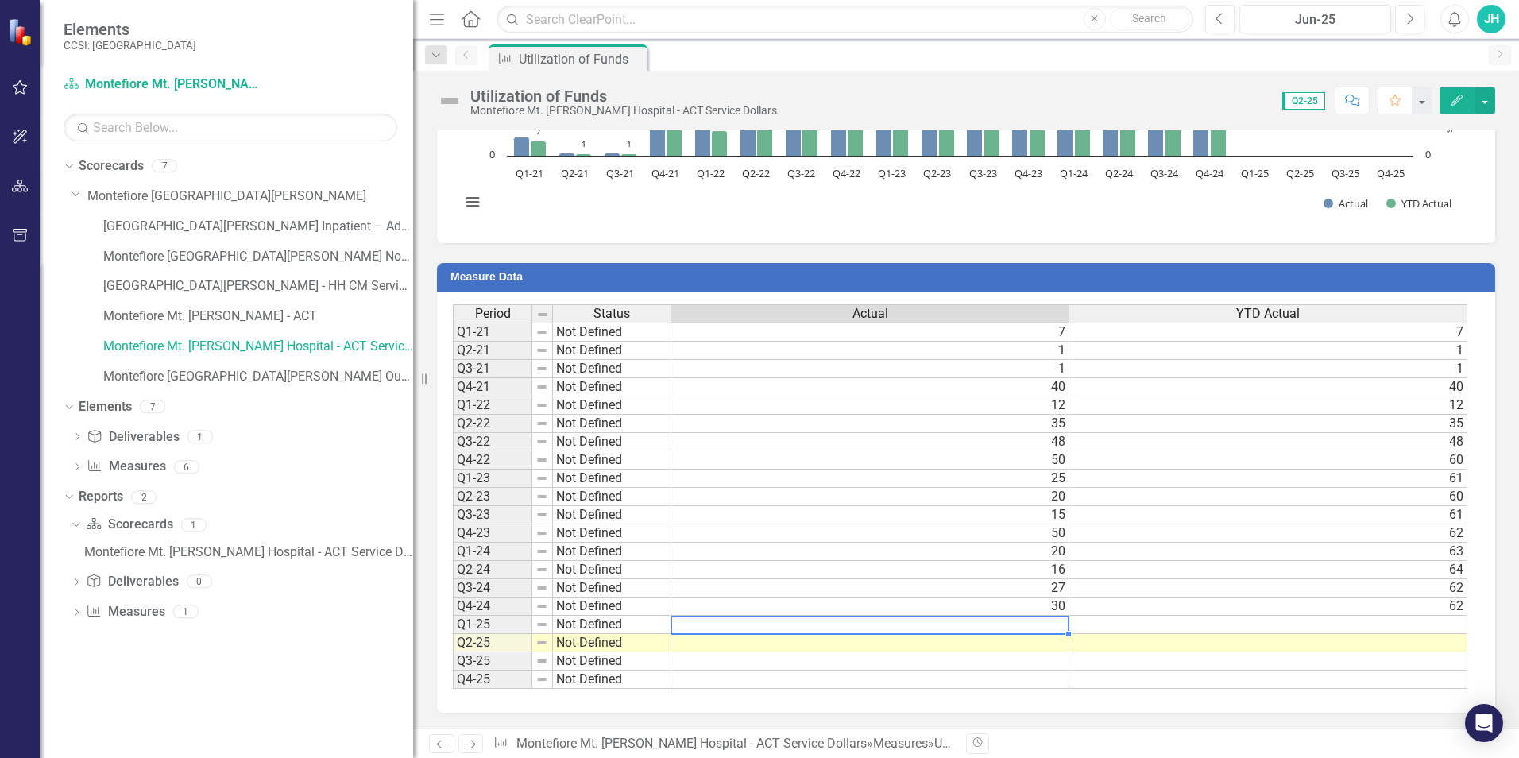
click at [1059, 629] on td at bounding box center [870, 625] width 398 height 18
